Goal: Transaction & Acquisition: Purchase product/service

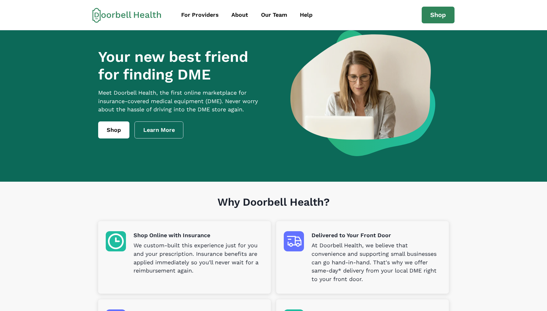
click at [107, 125] on div "Your new best friend for finding DME Meet [PERSON_NAME] Health, the first onlin…" at bounding box center [184, 93] width 172 height 91
click at [108, 136] on link "Shop" at bounding box center [113, 130] width 31 height 17
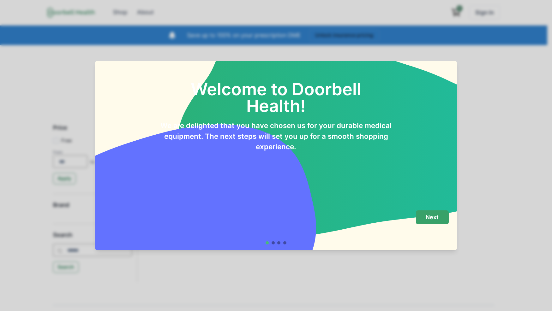
click at [444, 217] on button "Next" at bounding box center [432, 218] width 33 height 14
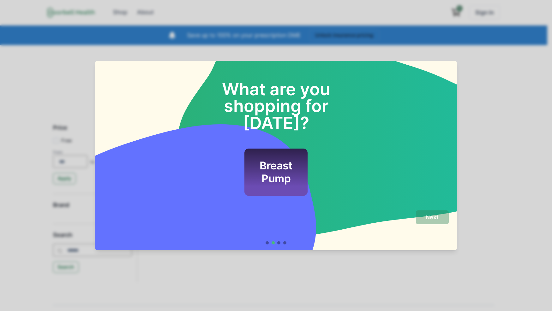
click at [289, 160] on h2 "Breast Pump" at bounding box center [276, 173] width 46 height 26
click at [422, 216] on button "Next" at bounding box center [432, 218] width 33 height 14
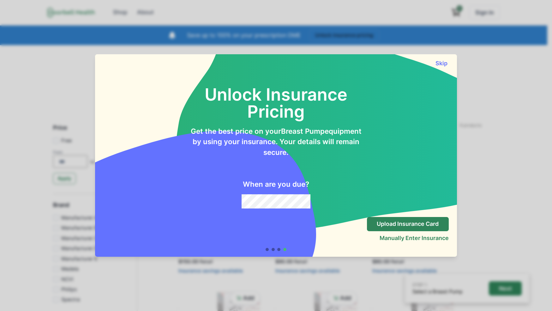
drag, startPoint x: 441, startPoint y: 66, endPoint x: 351, endPoint y: 122, distance: 106.0
click at [441, 66] on button "Skip" at bounding box center [442, 63] width 14 height 7
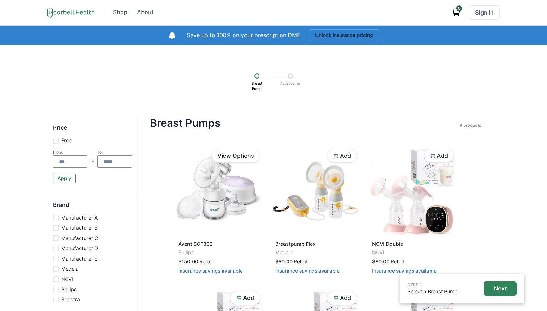
click at [515, 234] on div "STEP 1 Select a Breast Pump Next Breast Pump Accessories Price Free From: to To…" at bounding box center [273, 314] width 547 height 539
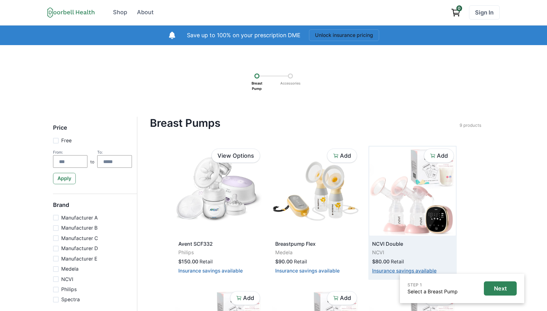
click at [417, 272] on button "Insurance savings available" at bounding box center [404, 271] width 64 height 6
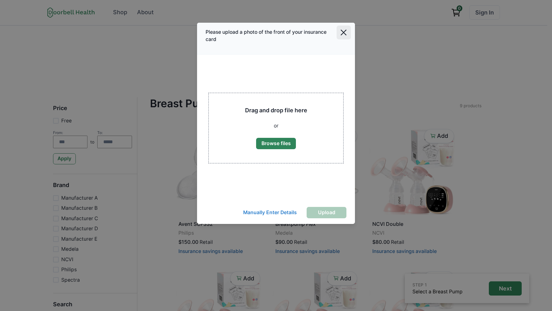
click at [344, 33] on icon "Close" at bounding box center [344, 33] width 6 height 6
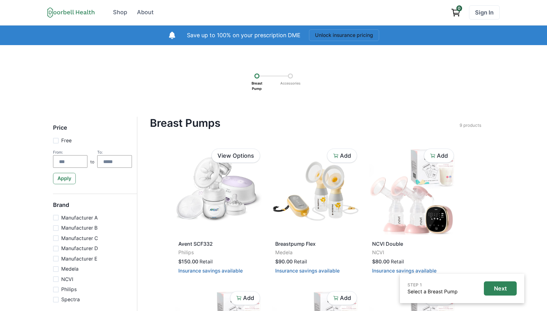
click at [395, 102] on div "STEP 1 Select a Breast Pump Next Breast Pump Accessories Price Free From: to To…" at bounding box center [273, 314] width 547 height 539
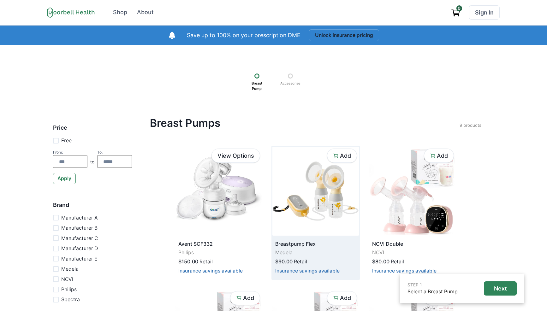
click at [337, 215] on img at bounding box center [316, 191] width 87 height 89
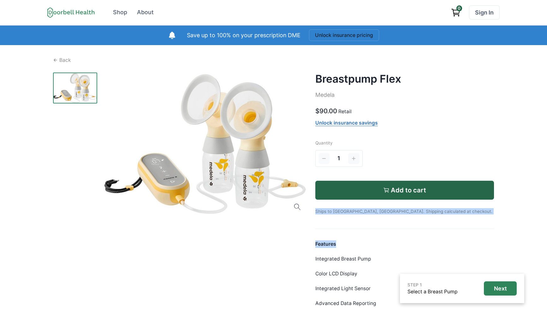
drag, startPoint x: 420, startPoint y: 243, endPoint x: 345, endPoint y: 158, distance: 113.5
click at [345, 158] on div "Breastpump Flex Medela $90.00 Retail Unlock insurance savings Quantity 1 Add to…" at bounding box center [405, 216] width 179 height 287
click at [431, 255] on div "Features Integrated Breast Pump Color LCD Display Integrated Light Sensor Advan…" at bounding box center [405, 300] width 179 height 119
drag, startPoint x: 456, startPoint y: 203, endPoint x: 409, endPoint y: 160, distance: 63.5
click at [409, 160] on div "Breastpump Flex Medela $90.00 Retail Unlock insurance savings Quantity 1 Add to…" at bounding box center [405, 216] width 179 height 287
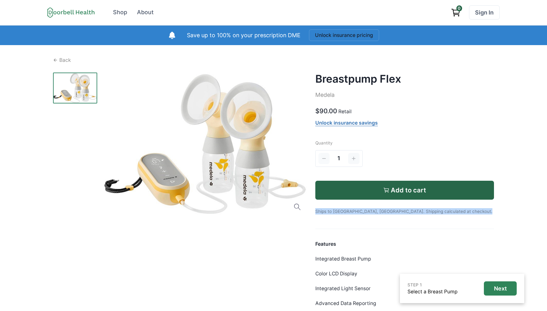
click at [432, 155] on div "1" at bounding box center [385, 158] width 139 height 19
click at [418, 154] on div "1" at bounding box center [385, 158] width 139 height 19
drag, startPoint x: 528, startPoint y: 71, endPoint x: 498, endPoint y: 22, distance: 57.9
click at [528, 71] on div "Open menu Shop About Sign In Terms of Service Privacy Shop About 0 Sign In Save…" at bounding box center [273, 207] width 547 height 414
